Goal: Information Seeking & Learning: Learn about a topic

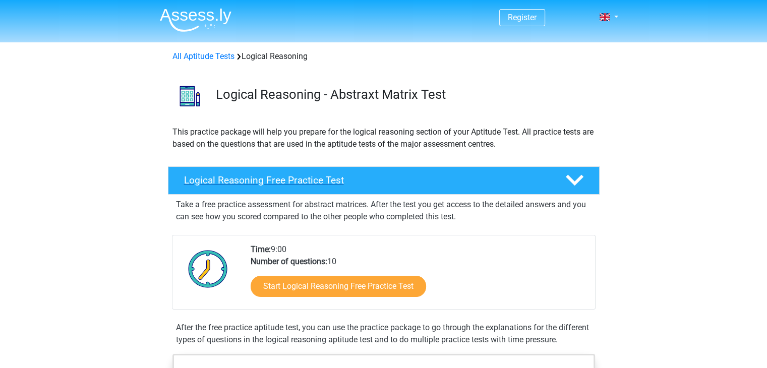
click at [571, 192] on div "Logical Reasoning Free Practice Test" at bounding box center [384, 180] width 432 height 28
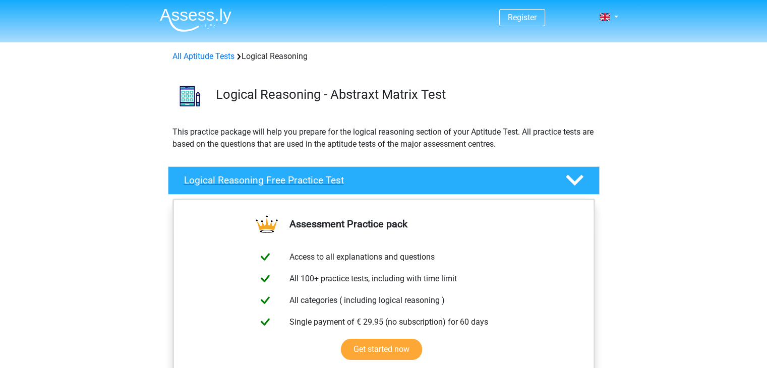
click at [580, 180] on polygon at bounding box center [575, 180] width 18 height 11
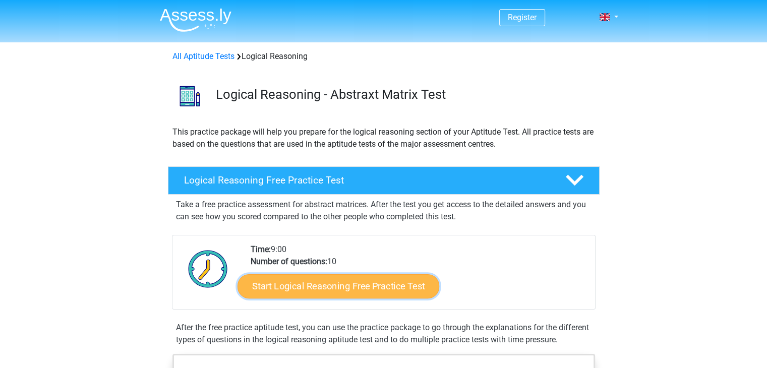
click at [352, 284] on link "Start Logical Reasoning Free Practice Test" at bounding box center [339, 286] width 202 height 24
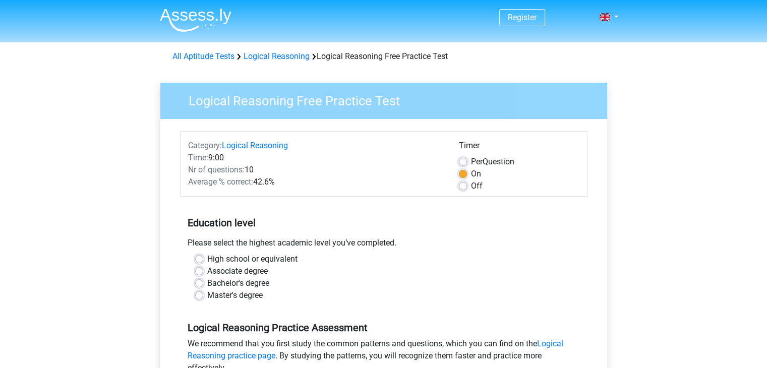
click at [207, 259] on label "High school or equivalent" at bounding box center [252, 259] width 90 height 12
click at [198, 259] on input "High school or equivalent" at bounding box center [199, 258] width 8 height 10
radio input "true"
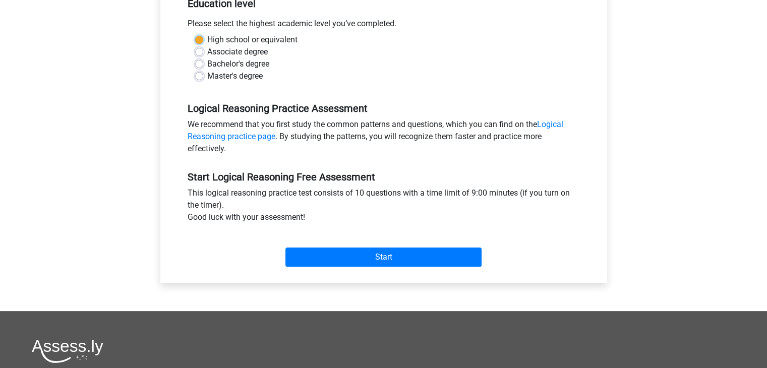
scroll to position [222, 0]
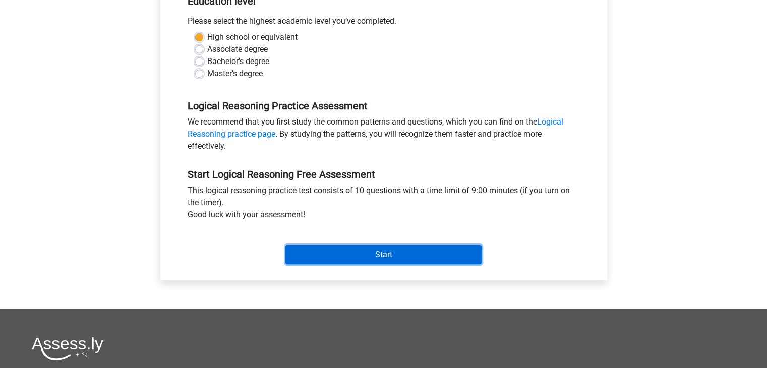
click at [374, 250] on input "Start" at bounding box center [383, 254] width 196 height 19
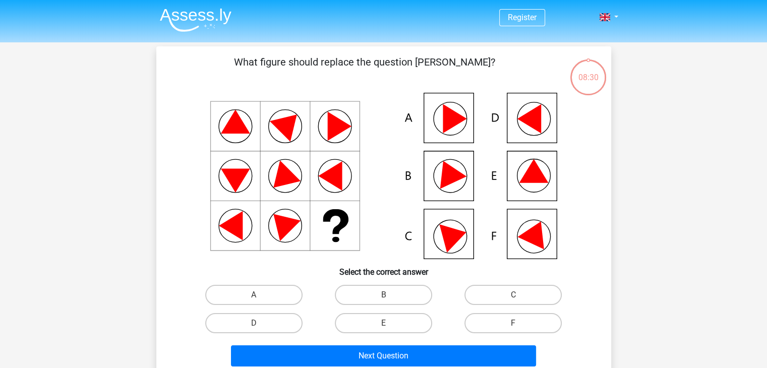
click at [529, 241] on icon at bounding box center [536, 232] width 36 height 34
click at [506, 321] on label "F" at bounding box center [513, 323] width 97 height 20
click at [513, 323] on input "F" at bounding box center [516, 326] width 7 height 7
radio input "true"
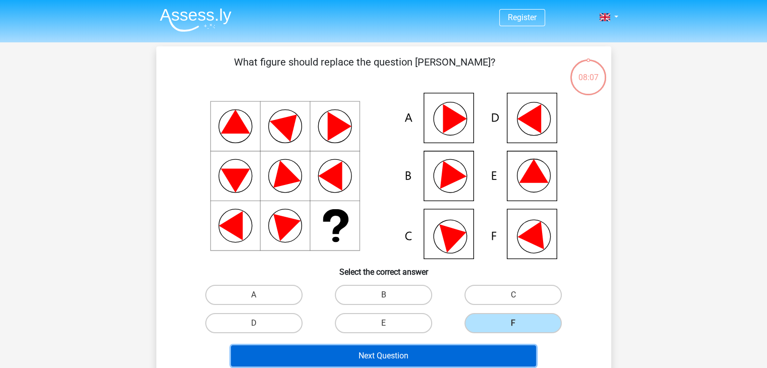
click at [420, 350] on button "Next Question" at bounding box center [383, 356] width 305 height 21
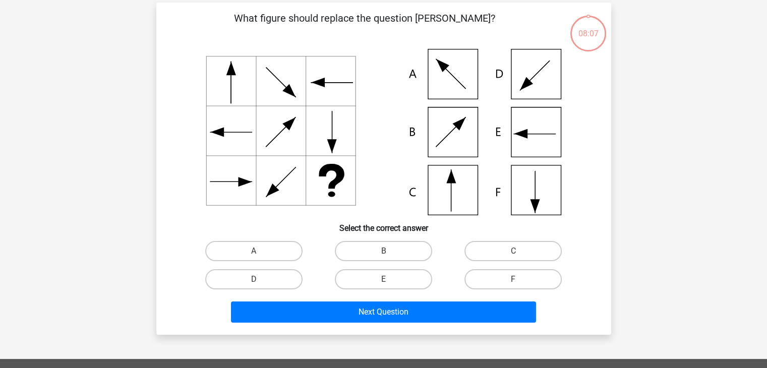
scroll to position [46, 0]
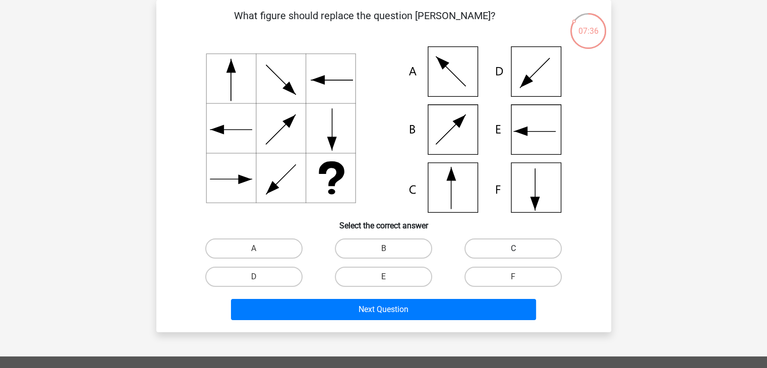
click at [488, 244] on label "C" at bounding box center [513, 249] width 97 height 20
click at [513, 249] on input "C" at bounding box center [516, 252] width 7 height 7
radio input "true"
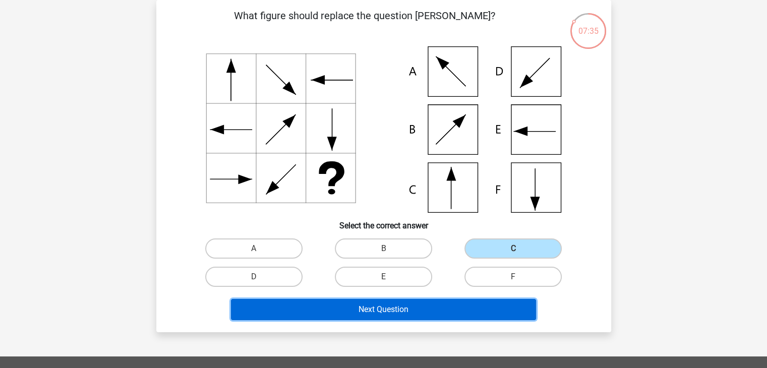
click at [396, 303] on button "Next Question" at bounding box center [383, 309] width 305 height 21
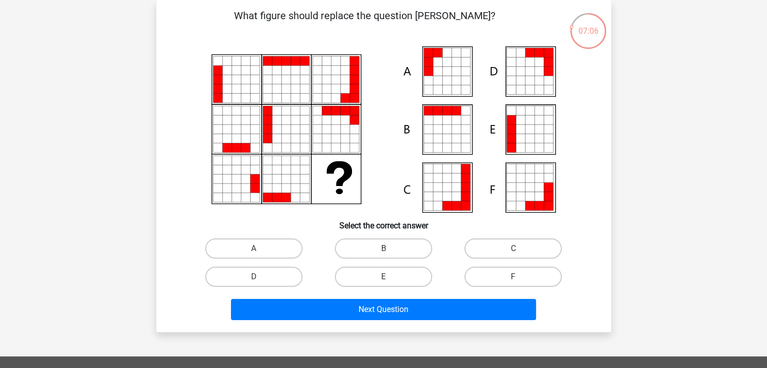
click at [255, 252] on input "A" at bounding box center [257, 252] width 7 height 7
radio input "true"
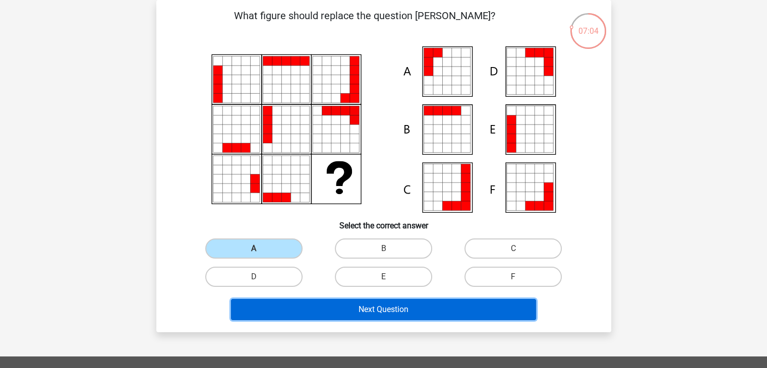
click at [364, 312] on button "Next Question" at bounding box center [383, 309] width 305 height 21
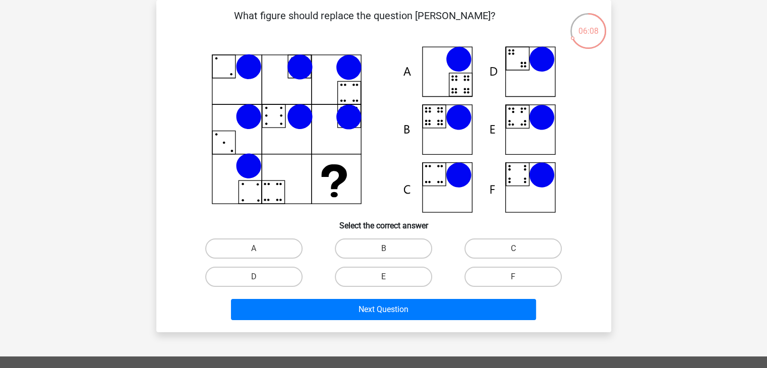
click at [432, 135] on icon at bounding box center [384, 129] width 407 height 166
click at [393, 245] on label "B" at bounding box center [383, 249] width 97 height 20
click at [390, 249] on input "B" at bounding box center [386, 252] width 7 height 7
radio input "true"
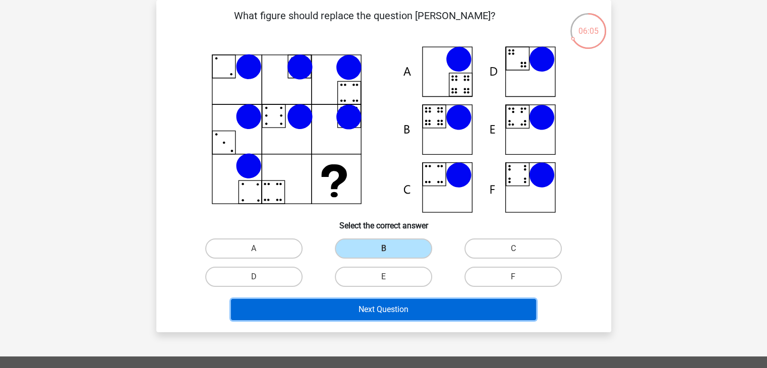
click at [366, 307] on button "Next Question" at bounding box center [383, 309] width 305 height 21
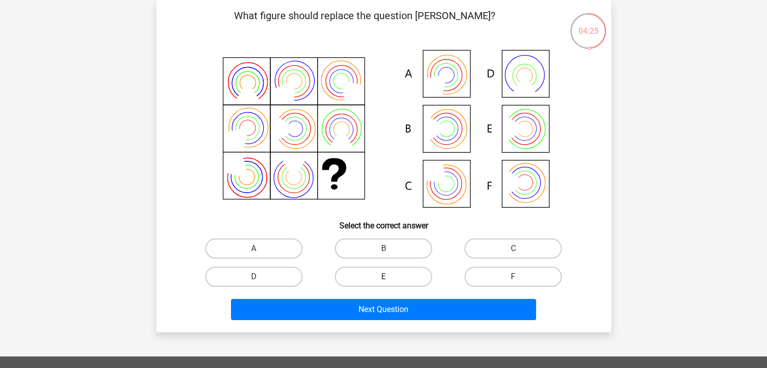
click at [392, 278] on label "E" at bounding box center [383, 277] width 97 height 20
click at [390, 278] on input "E" at bounding box center [386, 280] width 7 height 7
radio input "true"
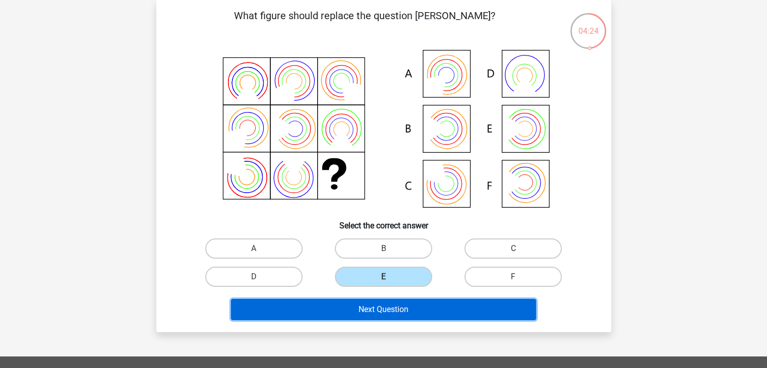
click at [394, 305] on button "Next Question" at bounding box center [383, 309] width 305 height 21
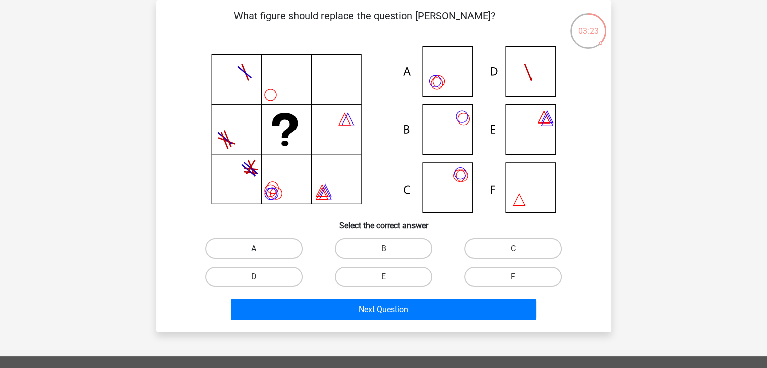
click at [271, 239] on label "A" at bounding box center [253, 249] width 97 height 20
click at [260, 249] on input "A" at bounding box center [257, 252] width 7 height 7
radio input "true"
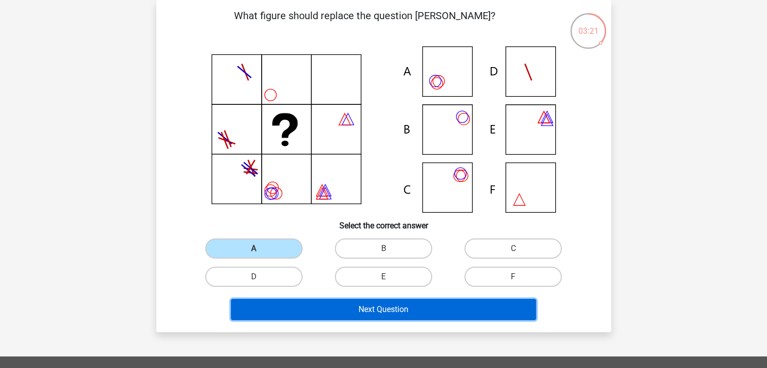
click at [375, 317] on button "Next Question" at bounding box center [383, 309] width 305 height 21
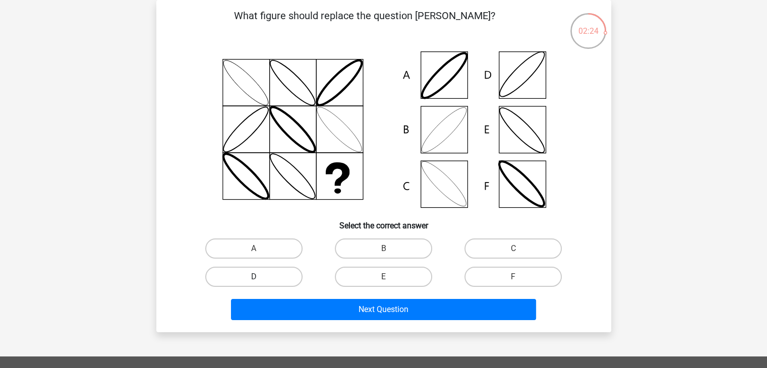
click at [276, 278] on label "D" at bounding box center [253, 277] width 97 height 20
click at [260, 278] on input "D" at bounding box center [257, 280] width 7 height 7
radio input "true"
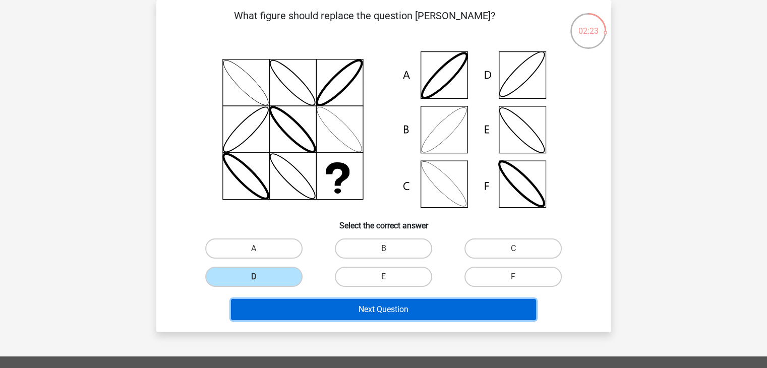
click at [360, 299] on button "Next Question" at bounding box center [383, 309] width 305 height 21
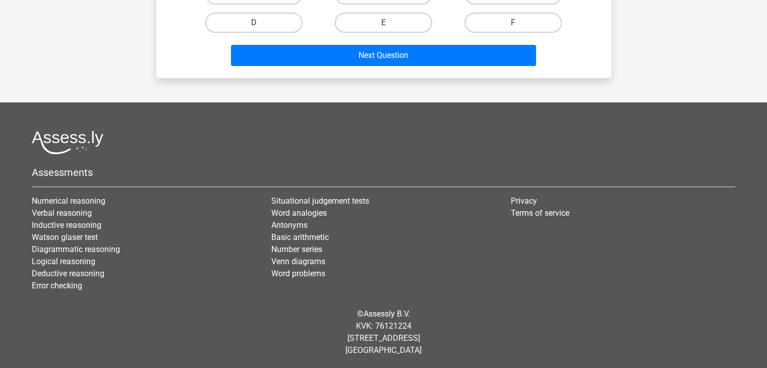
scroll to position [0, 0]
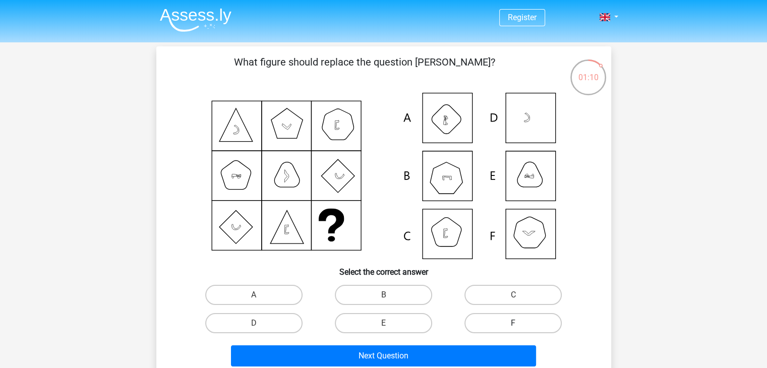
click at [501, 318] on label "F" at bounding box center [513, 323] width 97 height 20
click at [513, 323] on input "F" at bounding box center [516, 326] width 7 height 7
radio input "true"
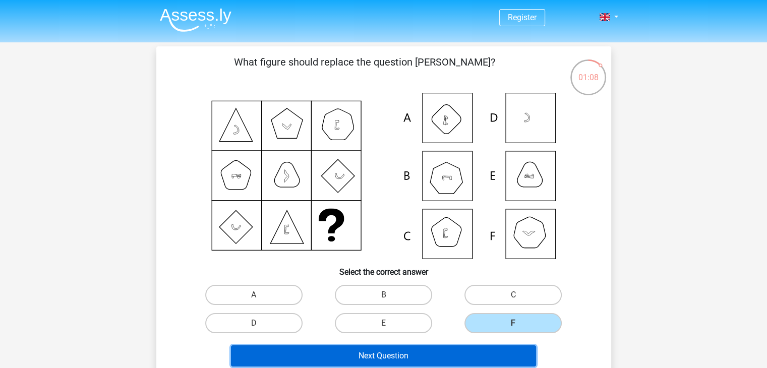
click at [407, 354] on button "Next Question" at bounding box center [383, 356] width 305 height 21
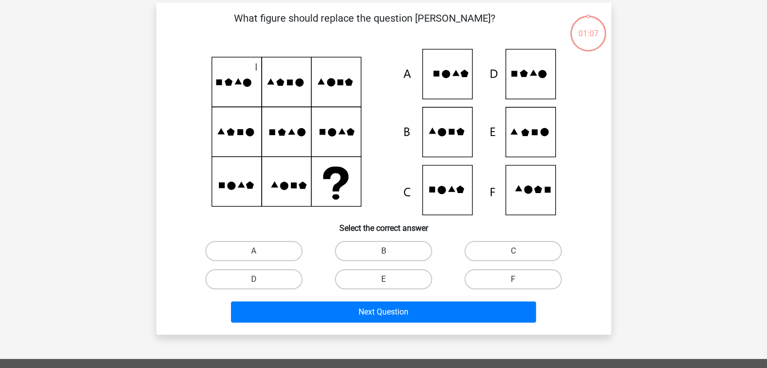
scroll to position [46, 0]
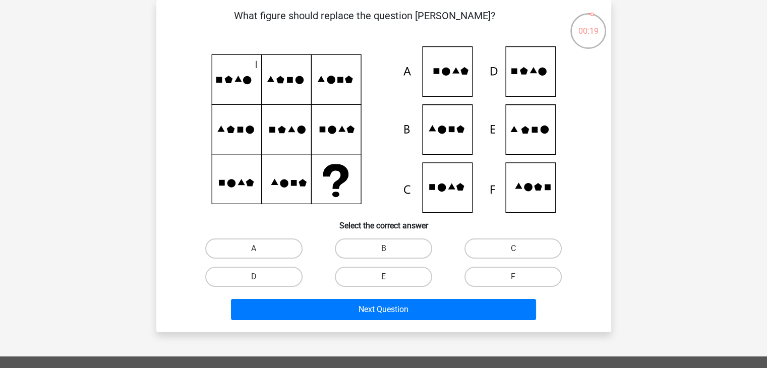
click at [390, 271] on label "E" at bounding box center [383, 277] width 97 height 20
click at [390, 277] on input "E" at bounding box center [386, 280] width 7 height 7
radio input "true"
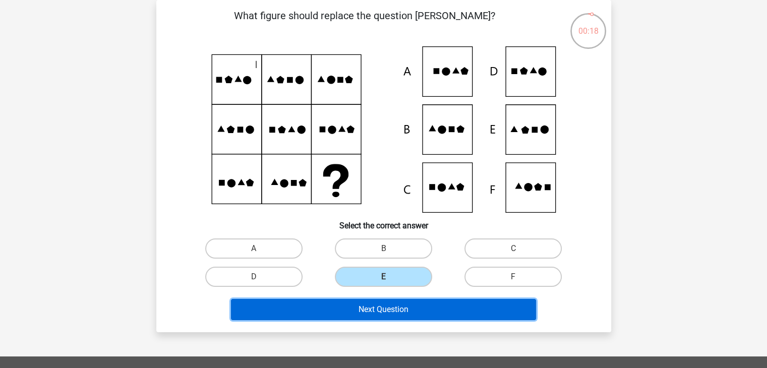
click at [388, 307] on button "Next Question" at bounding box center [383, 309] width 305 height 21
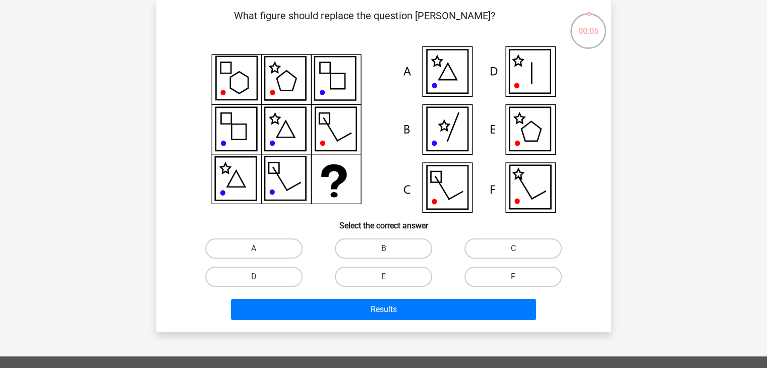
click at [461, 137] on icon at bounding box center [447, 128] width 41 height 43
click at [383, 249] on input "B" at bounding box center [386, 252] width 7 height 7
radio input "true"
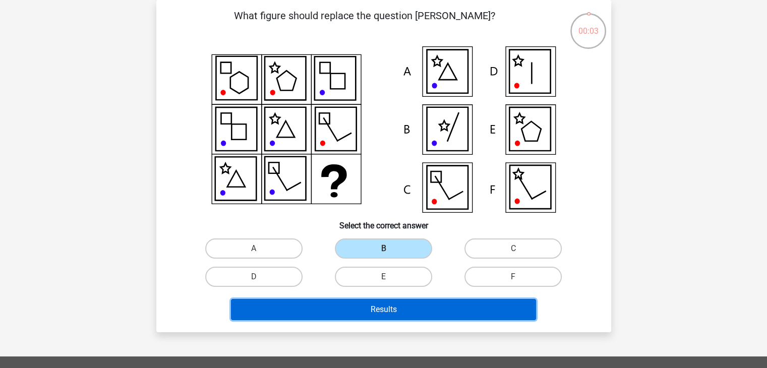
click at [374, 299] on button "Results" at bounding box center [383, 309] width 305 height 21
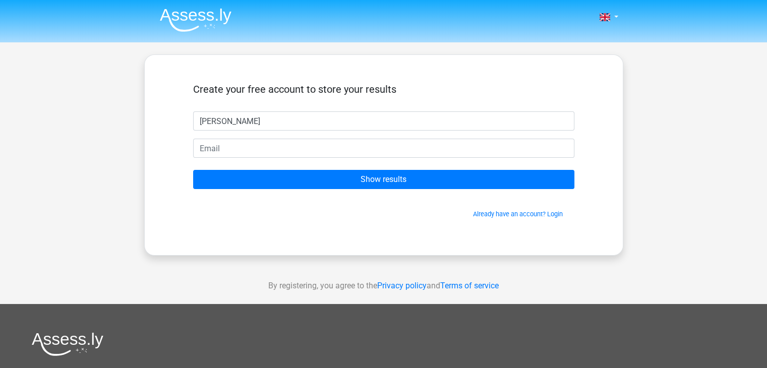
type input "[PERSON_NAME]"
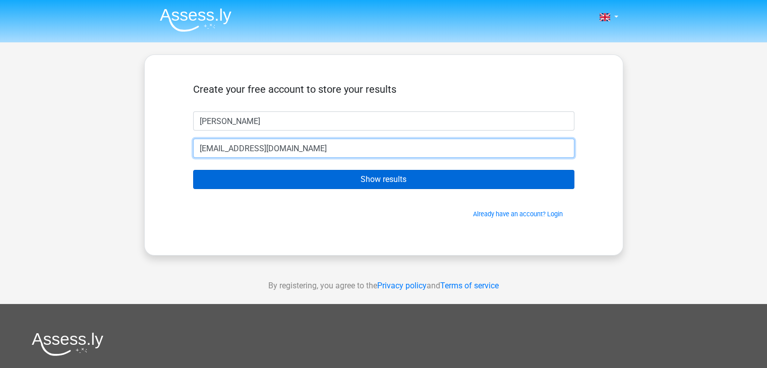
type input "[EMAIL_ADDRESS][DOMAIN_NAME]"
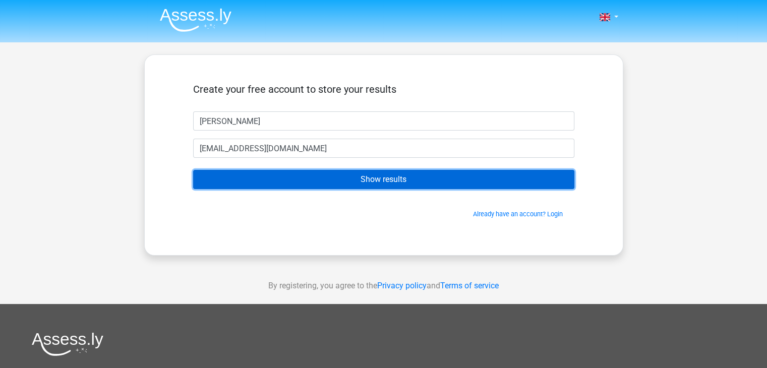
click at [402, 185] on input "Show results" at bounding box center [383, 179] width 381 height 19
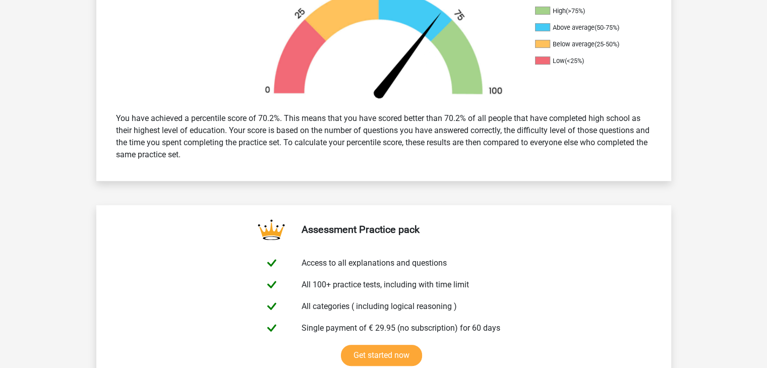
scroll to position [665, 0]
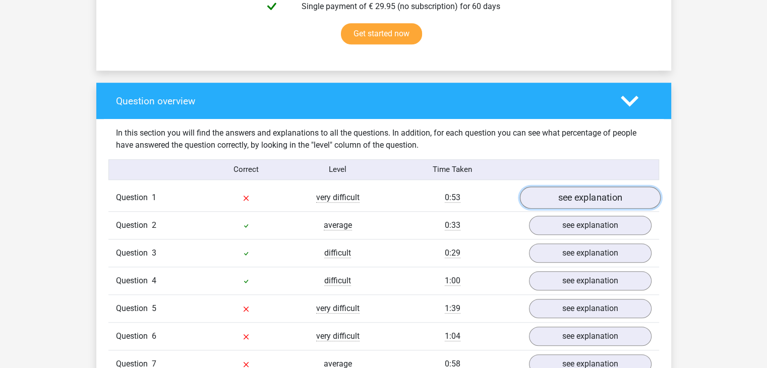
click at [611, 200] on link "see explanation" at bounding box center [590, 198] width 141 height 22
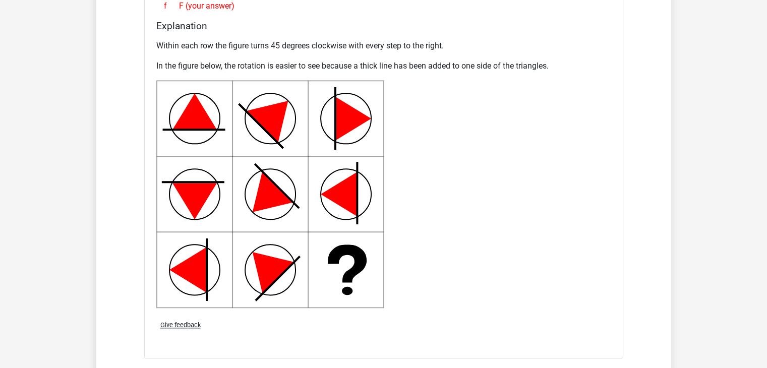
scroll to position [1470, 0]
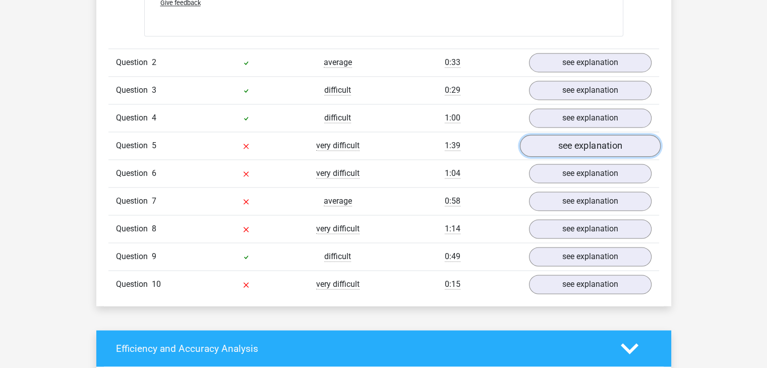
click at [582, 146] on link "see explanation" at bounding box center [590, 146] width 141 height 22
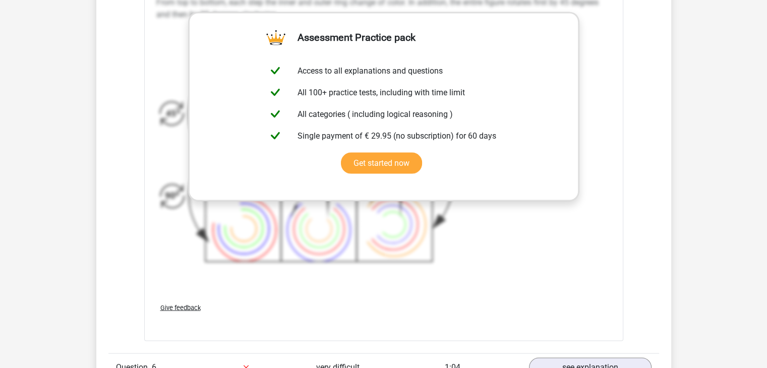
scroll to position [2275, 0]
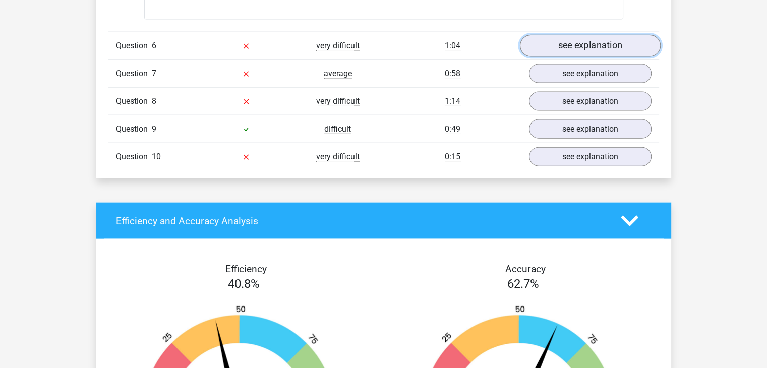
click at [579, 45] on link "see explanation" at bounding box center [590, 46] width 141 height 22
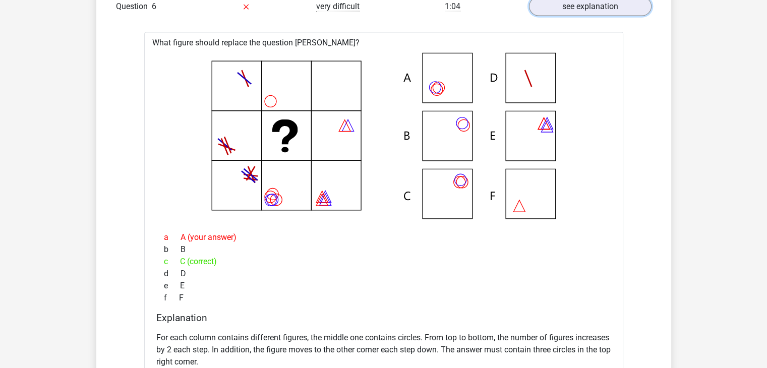
scroll to position [2637, 0]
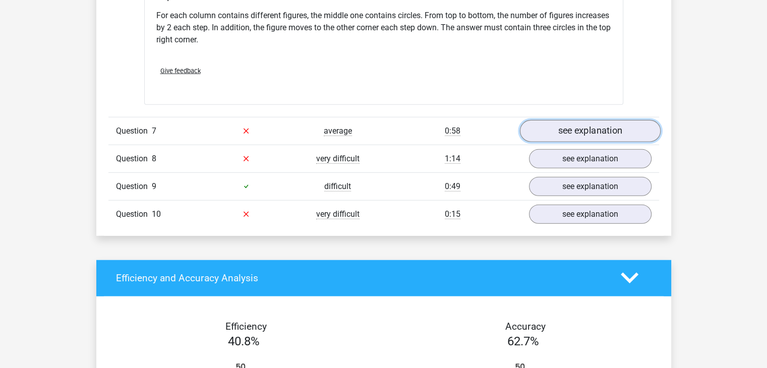
click at [602, 127] on link "see explanation" at bounding box center [590, 131] width 141 height 22
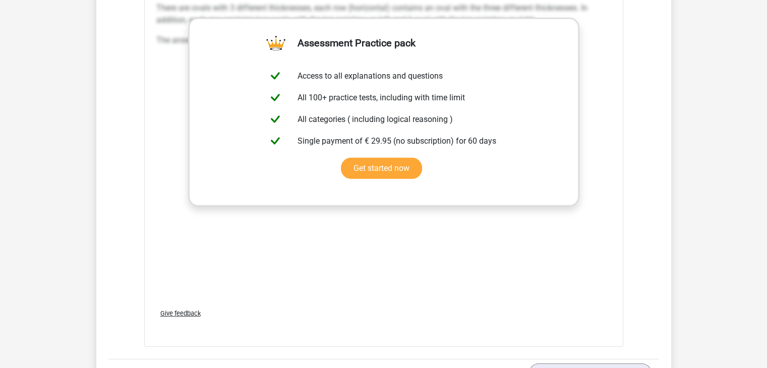
scroll to position [3421, 0]
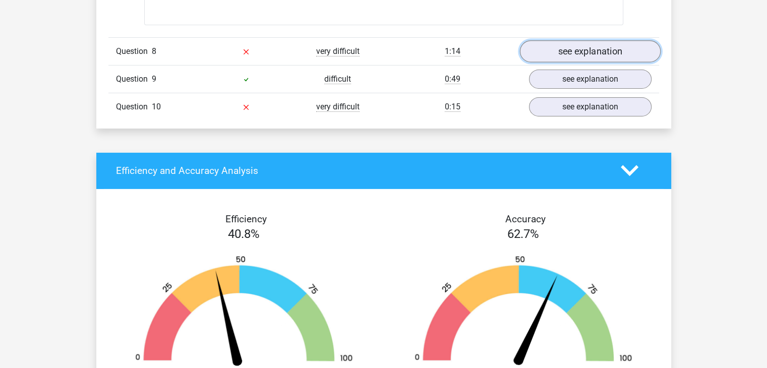
click at [590, 49] on link "see explanation" at bounding box center [590, 51] width 141 height 22
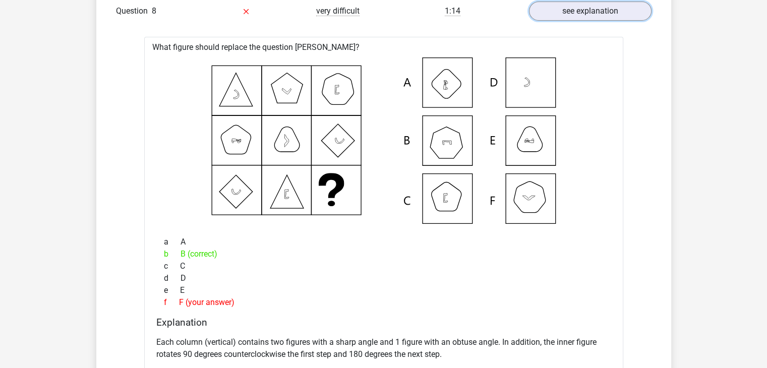
scroll to position [3783, 0]
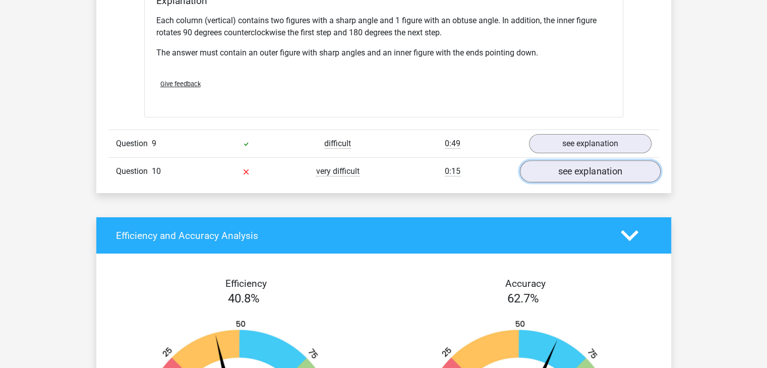
click at [600, 173] on link "see explanation" at bounding box center [590, 171] width 141 height 22
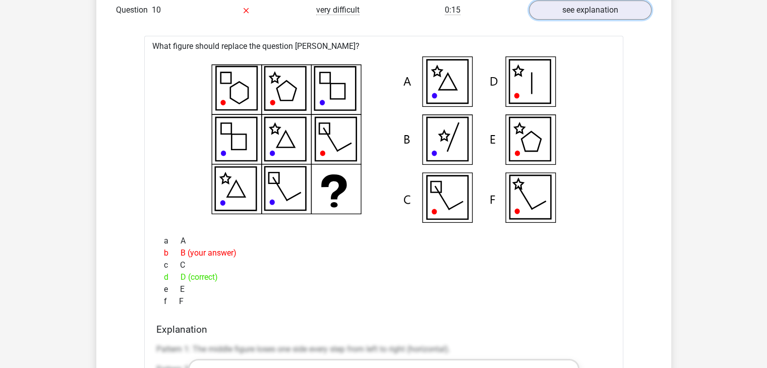
scroll to position [3944, 0]
click at [499, 76] on icon at bounding box center [383, 139] width 447 height 166
click at [524, 85] on icon at bounding box center [529, 81] width 41 height 43
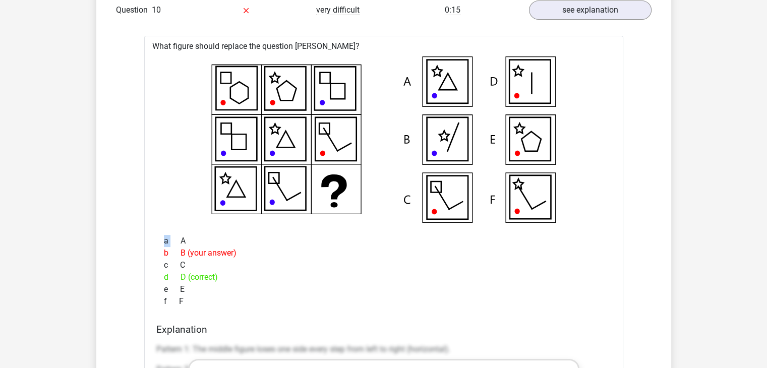
click at [524, 85] on icon at bounding box center [529, 81] width 41 height 43
click at [473, 187] on icon at bounding box center [383, 139] width 447 height 166
